Goal: Task Accomplishment & Management: Complete application form

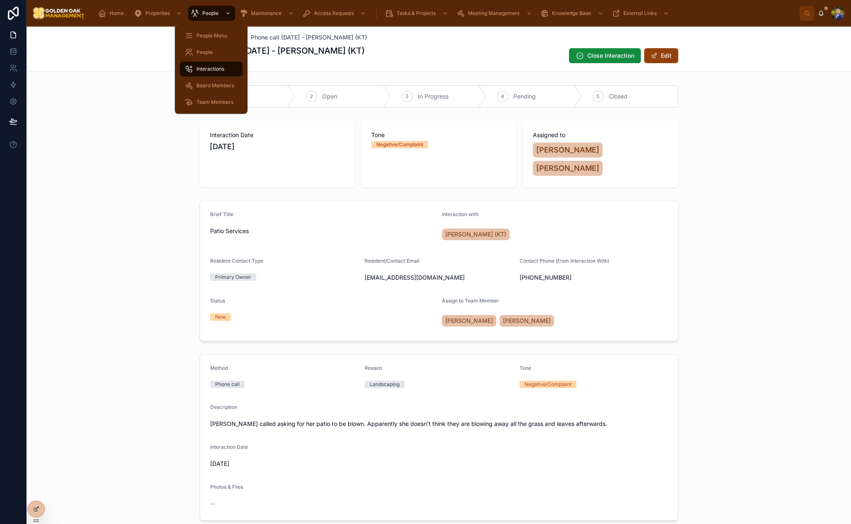
click at [214, 68] on span "Interactions" at bounding box center [210, 69] width 28 height 7
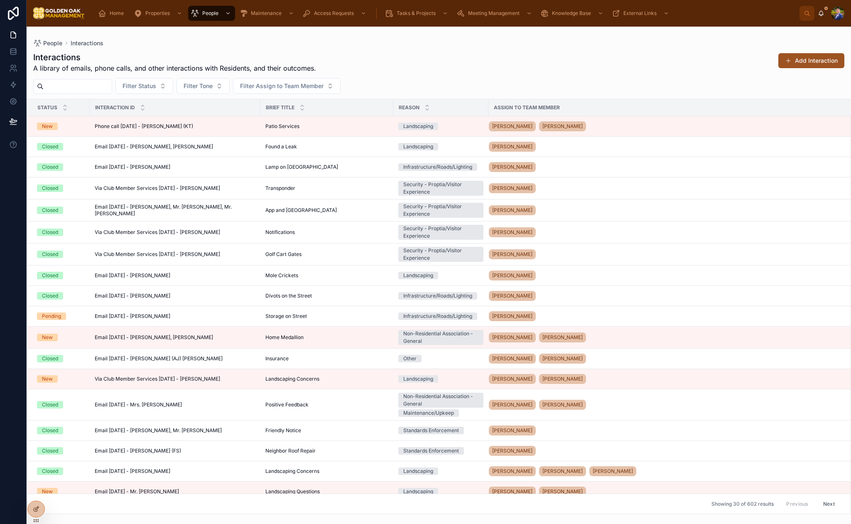
click at [800, 57] on button "Add Interaction" at bounding box center [811, 60] width 66 height 15
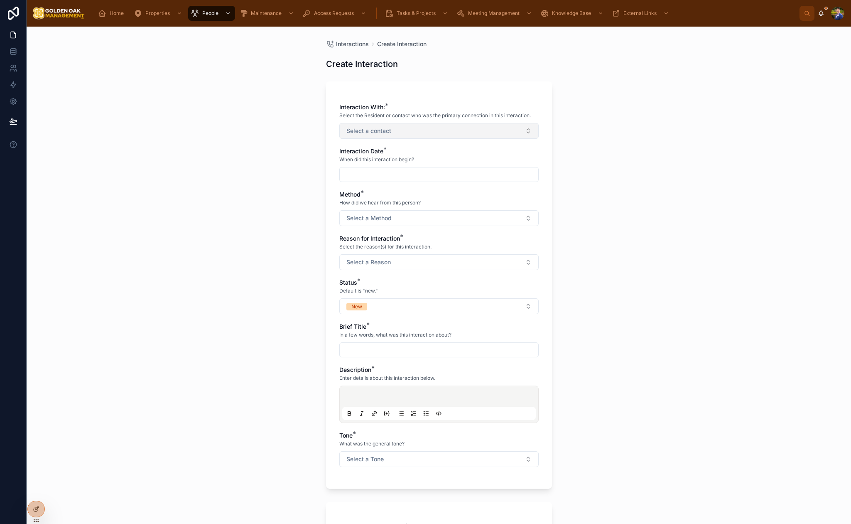
click at [480, 126] on button "Select a contact" at bounding box center [438, 131] width 199 height 16
type input "*****"
click at [406, 165] on div "[PERSON_NAME]" at bounding box center [438, 164] width 195 height 13
drag, startPoint x: 276, startPoint y: 175, endPoint x: 349, endPoint y: 175, distance: 72.7
click at [276, 175] on div "Interactions Create Interaction Create Interaction Interaction With: * Select t…" at bounding box center [439, 275] width 824 height 497
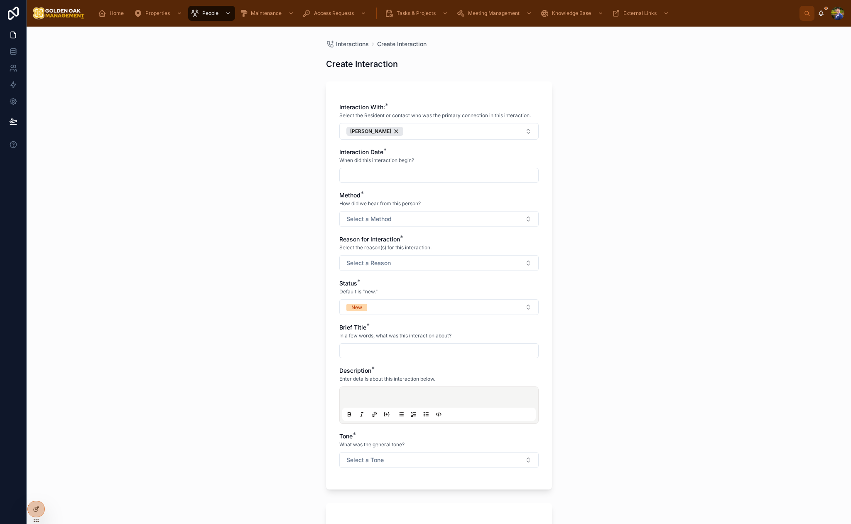
click at [364, 176] on input "text" at bounding box center [439, 175] width 198 height 12
click at [424, 241] on button "2" at bounding box center [423, 244] width 15 height 15
type input "********"
click at [645, 210] on div "Interactions Create Interaction Create Interaction Interaction With: * Select t…" at bounding box center [439, 275] width 824 height 497
click at [422, 213] on button "Select a Method" at bounding box center [438, 219] width 199 height 16
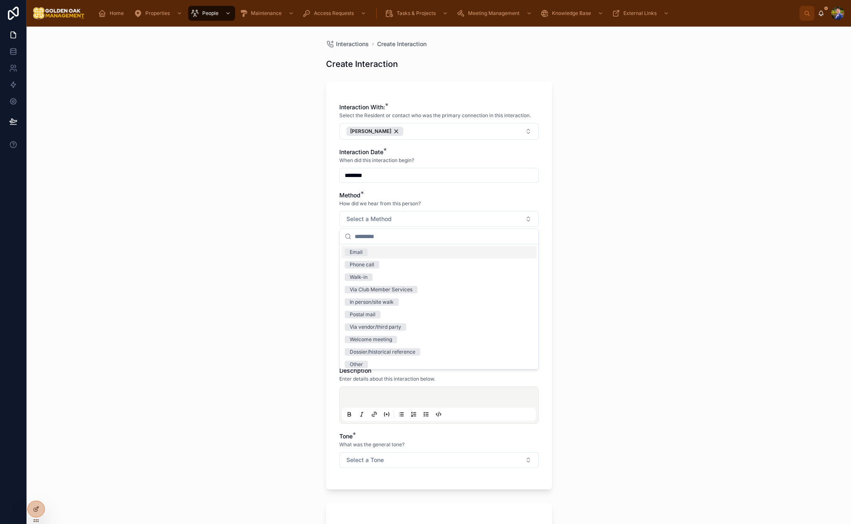
click at [387, 256] on div "Email" at bounding box center [438, 252] width 195 height 12
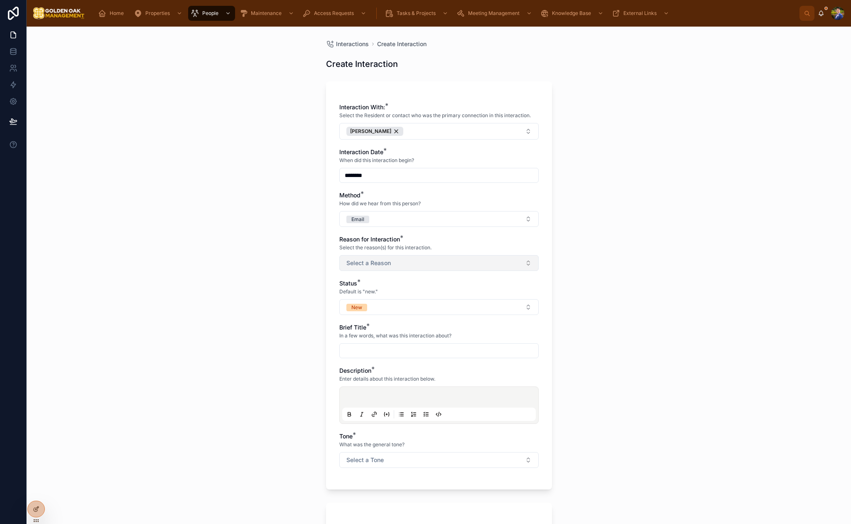
drag, startPoint x: 259, startPoint y: 259, endPoint x: 369, endPoint y: 257, distance: 110.0
click at [259, 259] on div "Interactions Create Interaction Create Interaction Interaction With: * Select t…" at bounding box center [439, 275] width 824 height 497
click at [379, 257] on button "Select a Reason" at bounding box center [438, 263] width 199 height 16
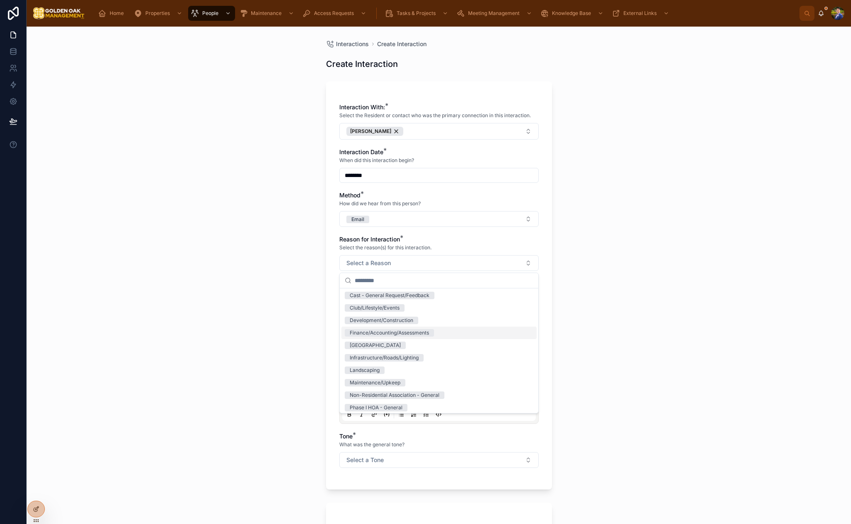
scroll to position [18, 0]
click at [399, 381] on div "Maintenance/Upkeep" at bounding box center [375, 377] width 51 height 7
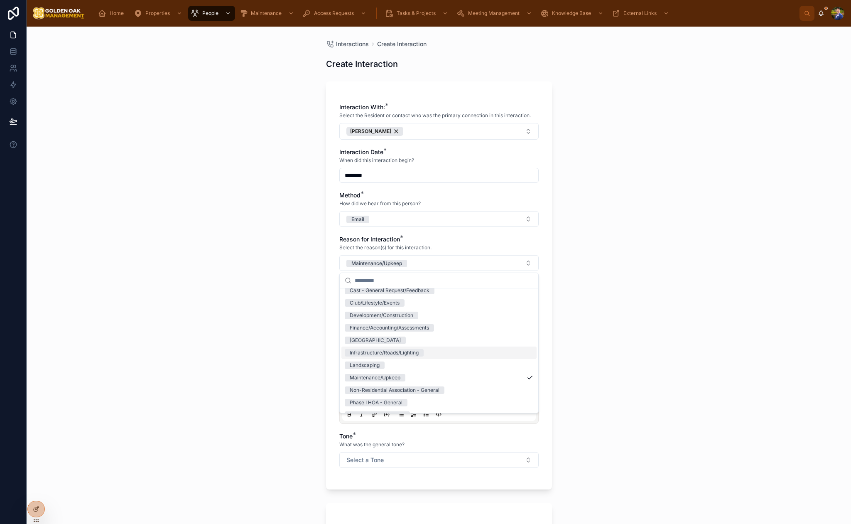
click at [405, 351] on div "Infrastructure/Roads/Lighting" at bounding box center [384, 352] width 69 height 7
click at [294, 333] on div "Interactions Create Interaction Create Interaction Interaction With: * Select t…" at bounding box center [439, 275] width 824 height 497
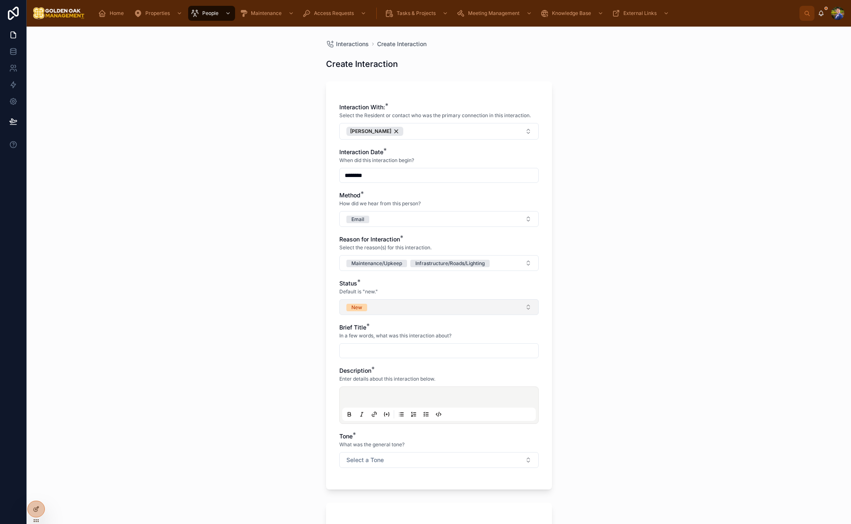
click at [413, 304] on button "New" at bounding box center [438, 307] width 199 height 16
click at [384, 391] on div "Closed" at bounding box center [438, 390] width 195 height 12
click at [388, 354] on input "text" at bounding box center [439, 351] width 198 height 12
type input "*"
type input "**********"
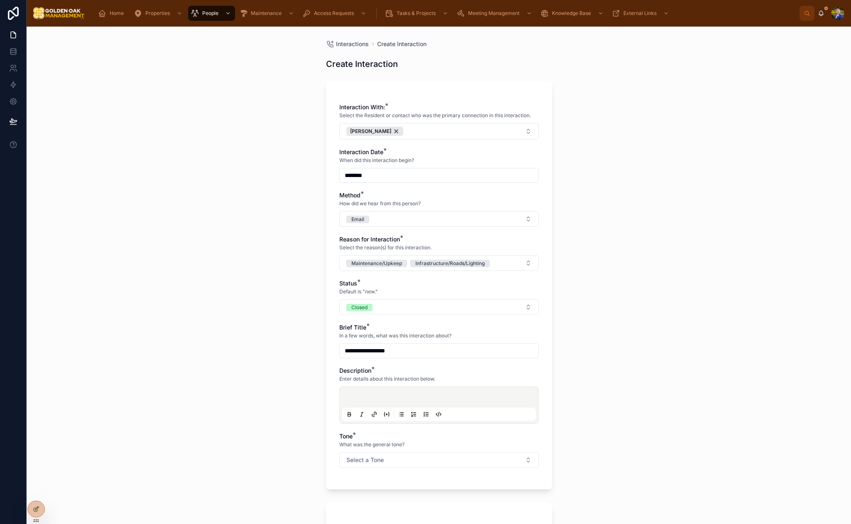
click at [403, 393] on div at bounding box center [438, 405] width 193 height 32
click at [401, 397] on p at bounding box center [440, 398] width 193 height 8
click at [471, 411] on p "**********" at bounding box center [440, 402] width 193 height 17
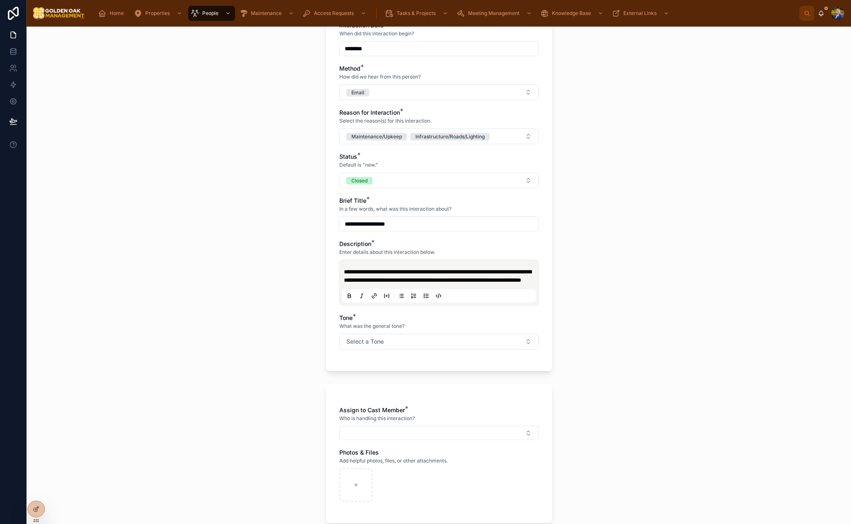
scroll to position [127, 0]
click at [436, 357] on div "**********" at bounding box center [438, 166] width 199 height 381
click at [436, 349] on button "Select a Tone" at bounding box center [438, 341] width 199 height 16
click at [380, 406] on div "Negative/Complaint" at bounding box center [373, 407] width 47 height 7
click at [384, 438] on button "Select Button" at bounding box center [438, 432] width 199 height 14
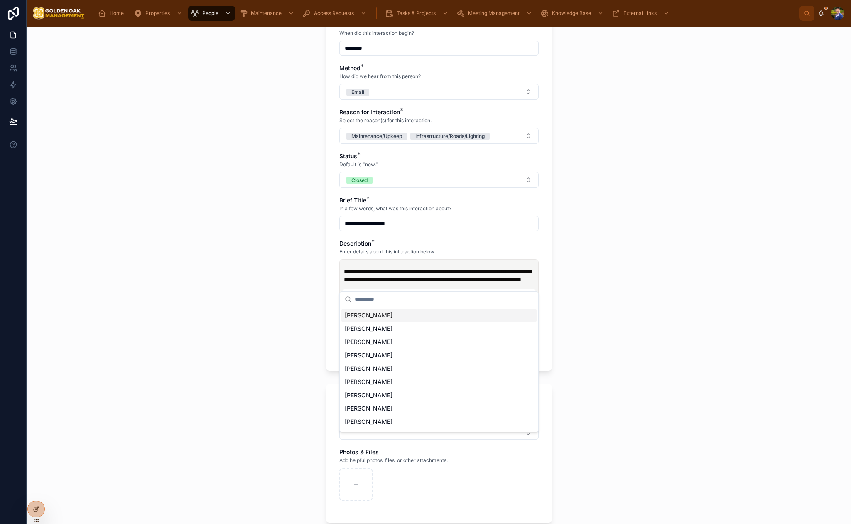
click at [399, 317] on div "[PERSON_NAME]" at bounding box center [438, 314] width 195 height 13
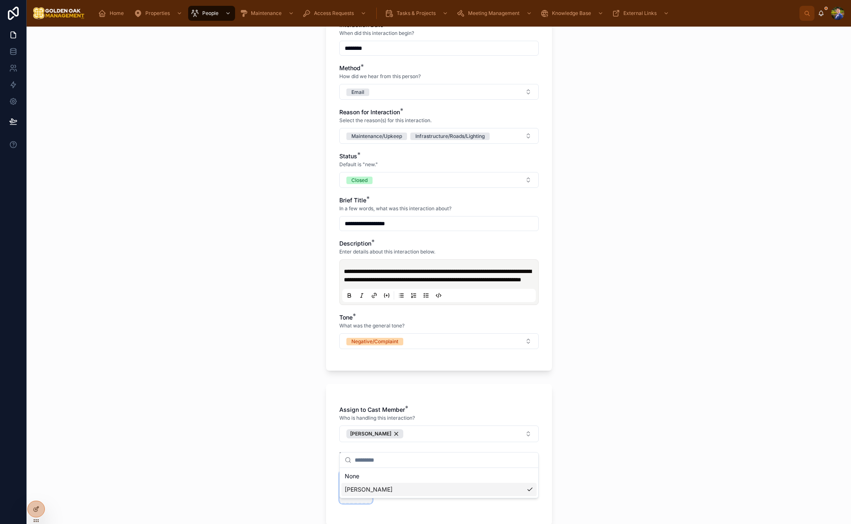
click at [355, 493] on div "**********" at bounding box center [439, 262] width 824 height 524
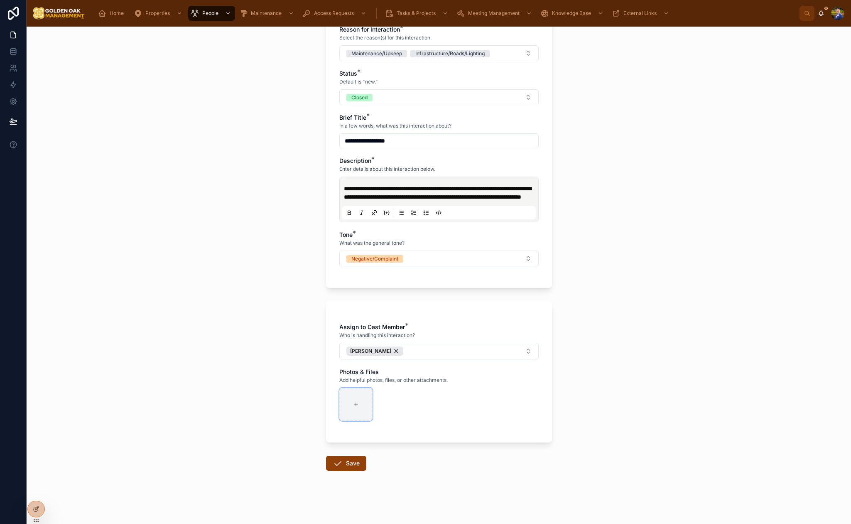
click at [350, 403] on div at bounding box center [355, 403] width 33 height 33
type input "**********"
click at [353, 463] on button "Save" at bounding box center [346, 462] width 40 height 15
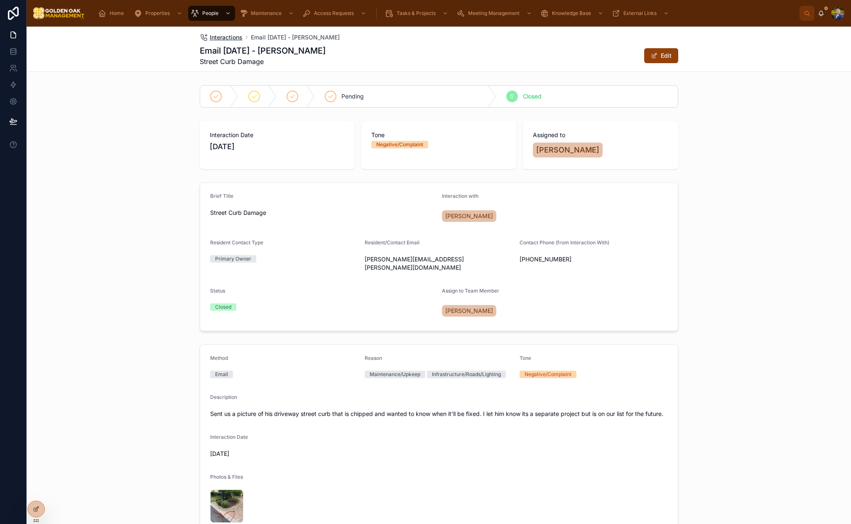
click at [227, 41] on span "Interactions" at bounding box center [226, 37] width 33 height 8
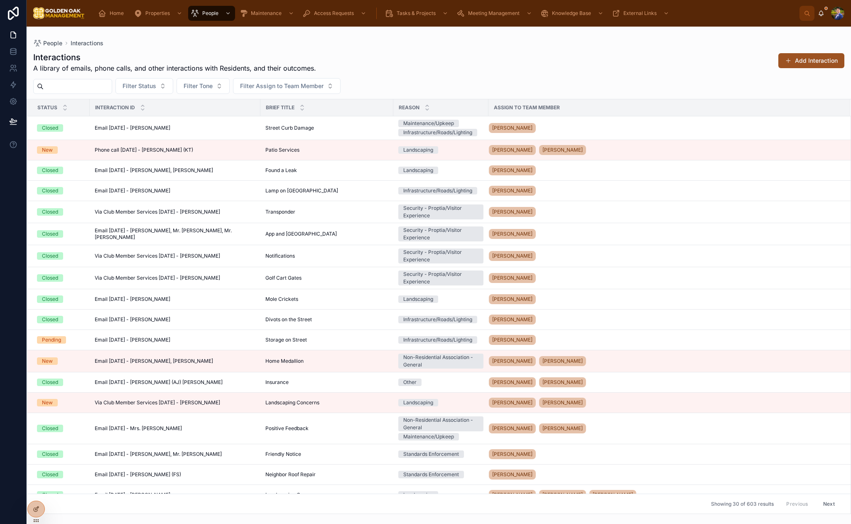
click at [818, 66] on button "Add Interaction" at bounding box center [811, 60] width 66 height 15
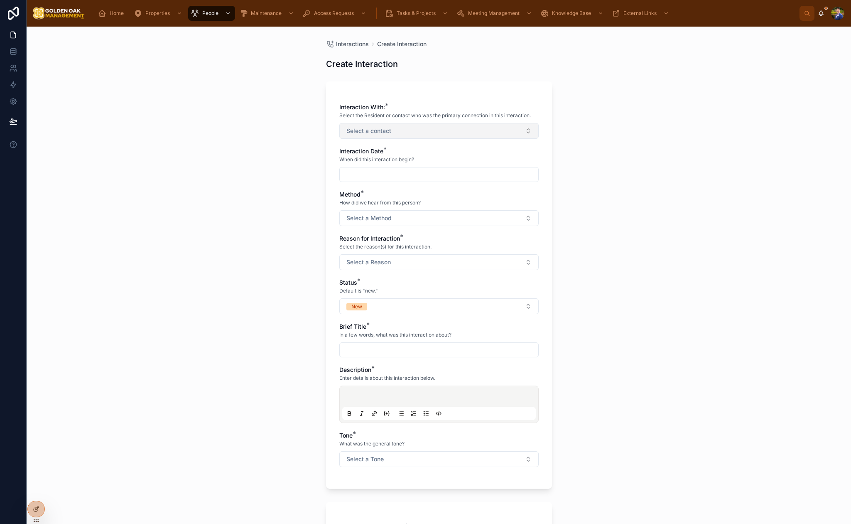
click at [428, 125] on button "Select a contact" at bounding box center [438, 131] width 199 height 16
type input "*****"
click at [395, 168] on div "[PERSON_NAME]" at bounding box center [438, 164] width 195 height 13
click at [247, 174] on div "Interactions Create Interaction Create Interaction Interaction With: * Select t…" at bounding box center [439, 275] width 824 height 497
click at [394, 176] on input "text" at bounding box center [439, 175] width 198 height 12
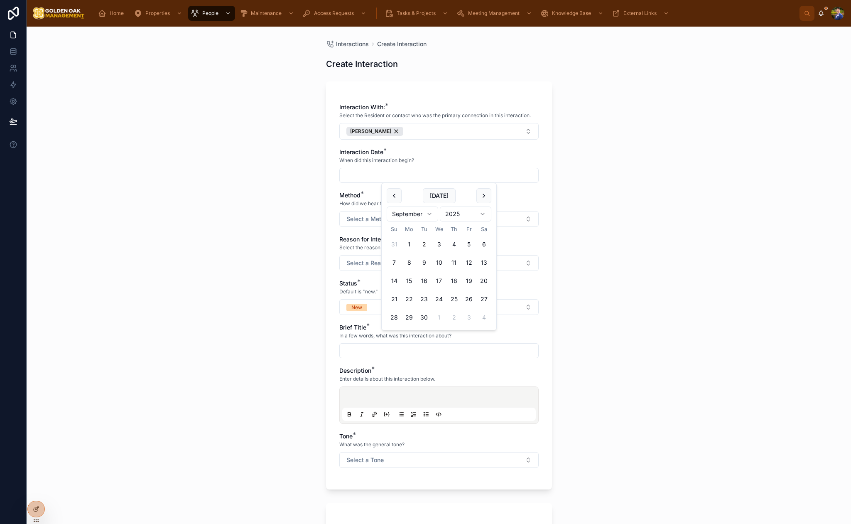
click at [423, 246] on button "2" at bounding box center [423, 244] width 15 height 15
type input "********"
click at [301, 243] on div "Interactions Create Interaction Create Interaction Interaction With: * Select t…" at bounding box center [439, 275] width 824 height 497
click at [367, 227] on div "Interaction With: * Select the Resident or contact who was the primary connecti…" at bounding box center [438, 289] width 199 height 373
click at [367, 218] on span "Select a Method" at bounding box center [368, 219] width 45 height 8
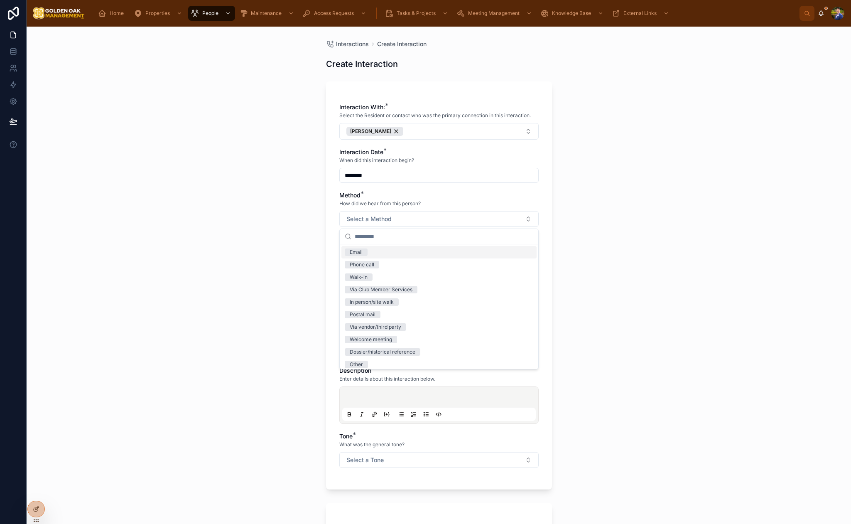
click at [375, 248] on div "Email" at bounding box center [438, 252] width 195 height 12
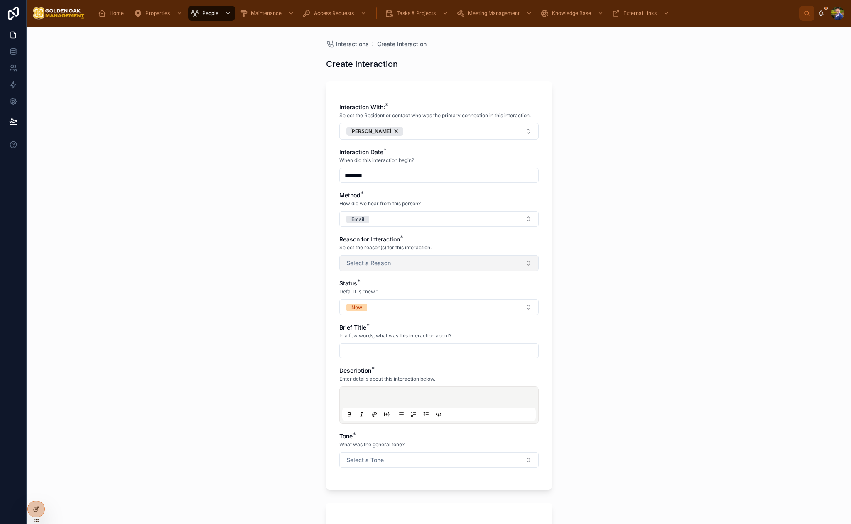
drag, startPoint x: 284, startPoint y: 267, endPoint x: 379, endPoint y: 267, distance: 95.1
click at [290, 266] on div "Interactions Create Interaction Create Interaction Interaction With: * Select t…" at bounding box center [439, 275] width 824 height 497
click at [379, 267] on button "Select a Reason" at bounding box center [438, 263] width 199 height 16
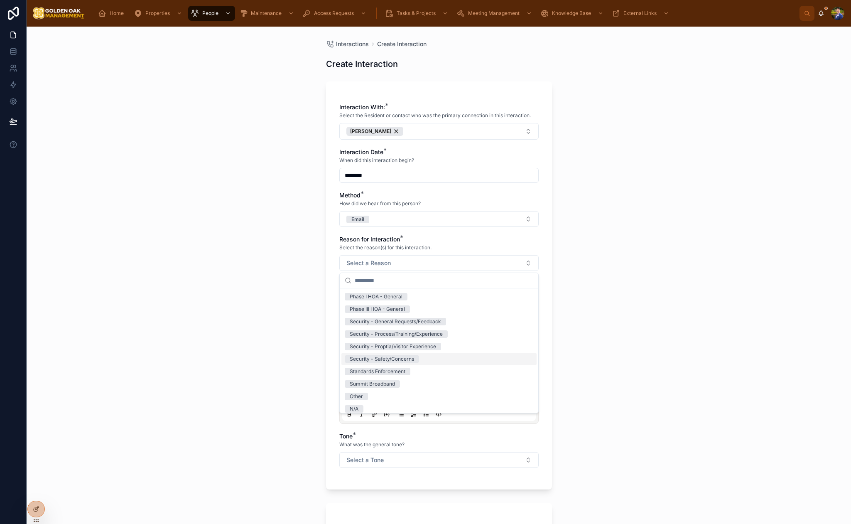
scroll to position [128, 0]
drag, startPoint x: 420, startPoint y: 345, endPoint x: 377, endPoint y: 345, distance: 43.2
click at [420, 345] on div "Security - Proptia/Visitor Experience" at bounding box center [393, 342] width 86 height 7
drag, startPoint x: 239, startPoint y: 334, endPoint x: 295, endPoint y: 326, distance: 56.7
click at [239, 334] on div "Interactions Create Interaction Create Interaction Interaction With: * Select t…" at bounding box center [439, 275] width 824 height 497
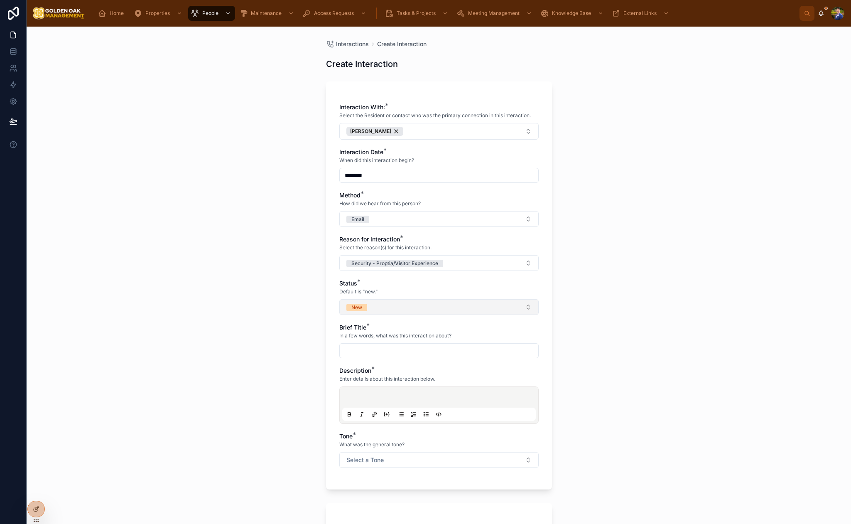
click at [387, 311] on button "New" at bounding box center [438, 307] width 199 height 16
drag, startPoint x: 357, startPoint y: 392, endPoint x: 313, endPoint y: 376, distance: 47.3
click at [357, 392] on div "Closed" at bounding box center [358, 389] width 16 height 7
click at [360, 356] on input "text" at bounding box center [439, 351] width 198 height 12
type input "**********"
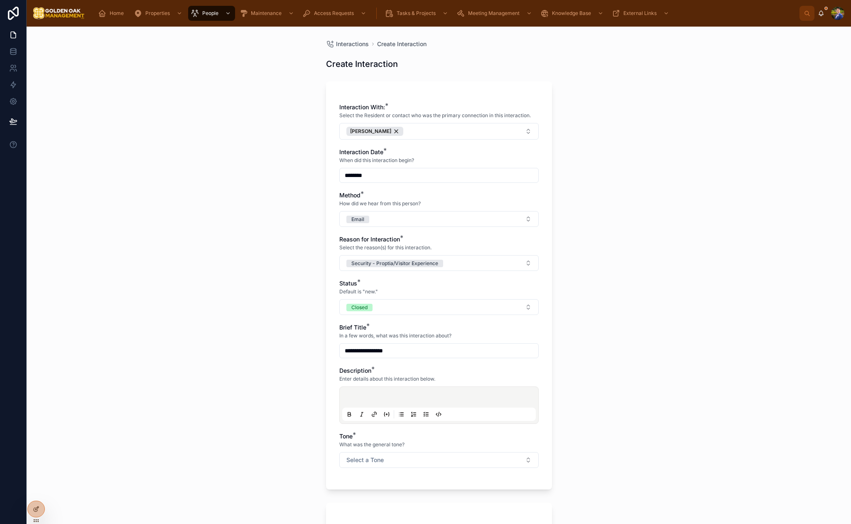
click at [394, 400] on p at bounding box center [440, 398] width 193 height 8
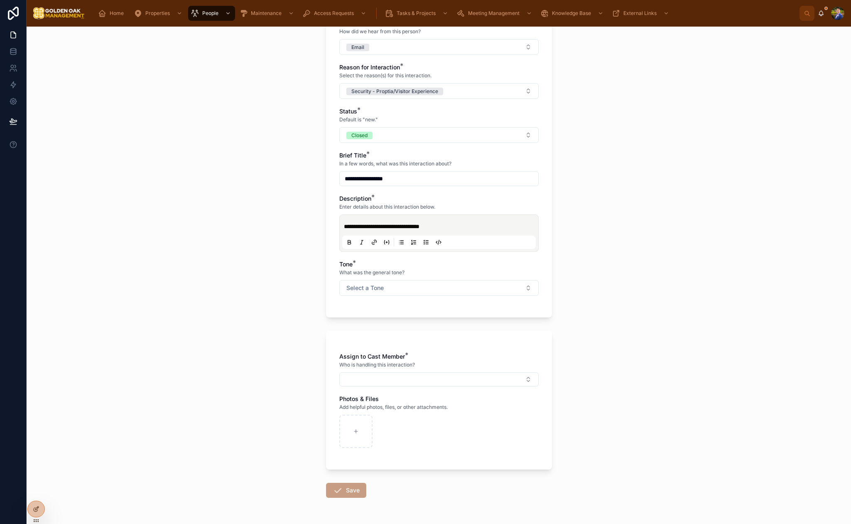
scroll to position [191, 0]
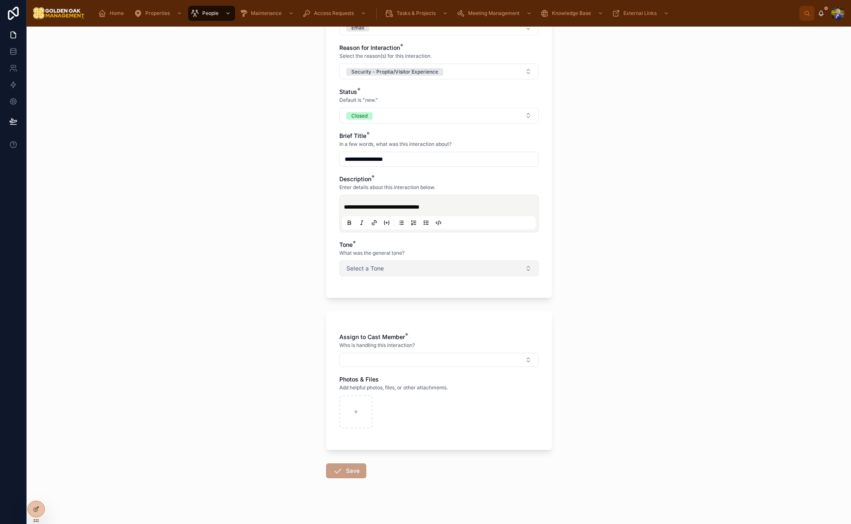
click at [404, 270] on button "Select a Tone" at bounding box center [438, 268] width 199 height 16
click at [376, 314] on div "Neutral" at bounding box center [438, 314] width 195 height 12
drag, startPoint x: 312, startPoint y: 323, endPoint x: 381, endPoint y: 355, distance: 75.8
click at [312, 323] on div "**********" at bounding box center [439, 275] width 824 height 497
click at [383, 356] on button "Select Button" at bounding box center [438, 359] width 199 height 14
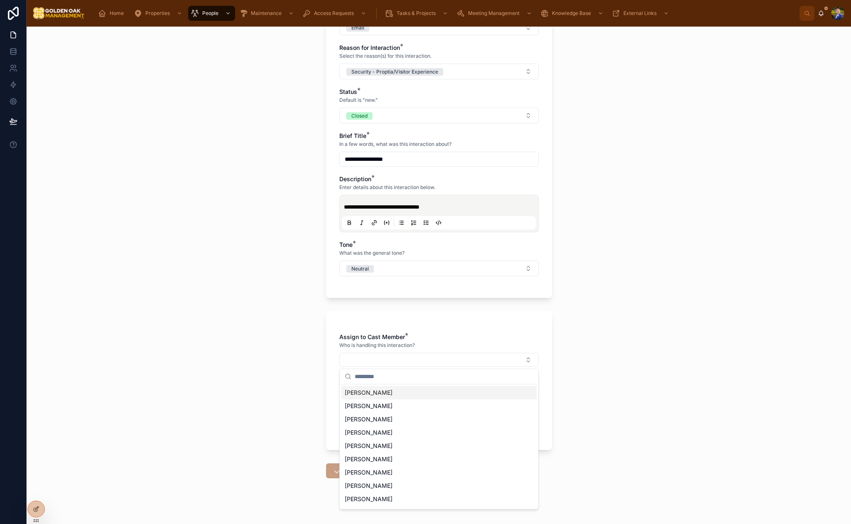
click at [370, 393] on span "[PERSON_NAME]" at bounding box center [369, 392] width 48 height 8
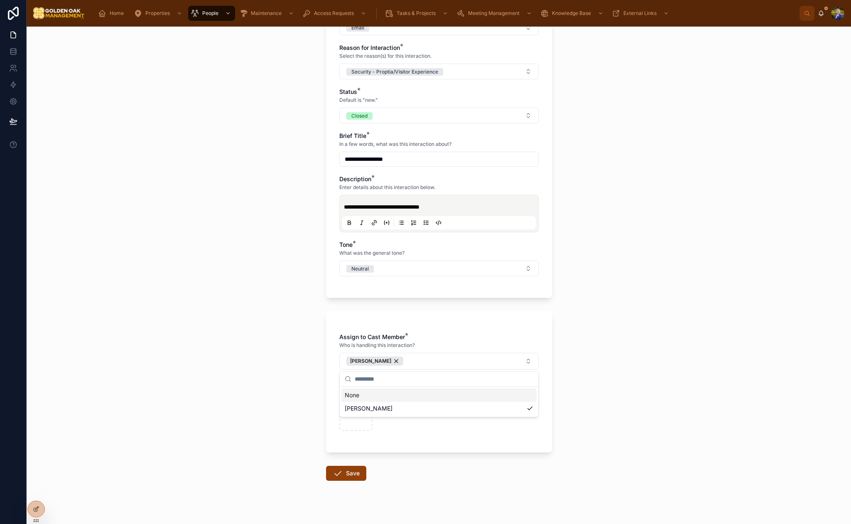
click at [278, 397] on div "**********" at bounding box center [439, 275] width 824 height 497
click at [354, 471] on button "Save" at bounding box center [346, 472] width 40 height 15
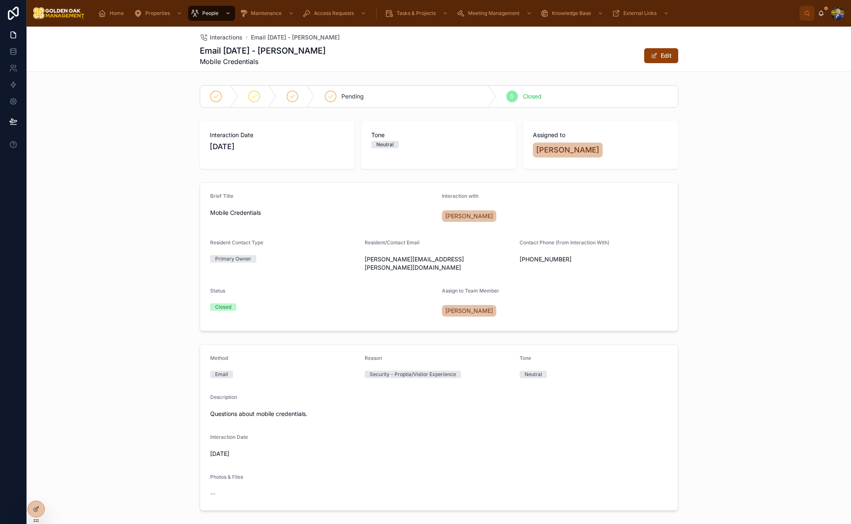
drag, startPoint x: 241, startPoint y: 46, endPoint x: 233, endPoint y: 42, distance: 8.5
click at [240, 45] on h1 "Email [DATE] - [PERSON_NAME]" at bounding box center [263, 51] width 126 height 12
click at [231, 40] on span "Interactions" at bounding box center [226, 37] width 33 height 8
